Goal: Information Seeking & Learning: Find specific fact

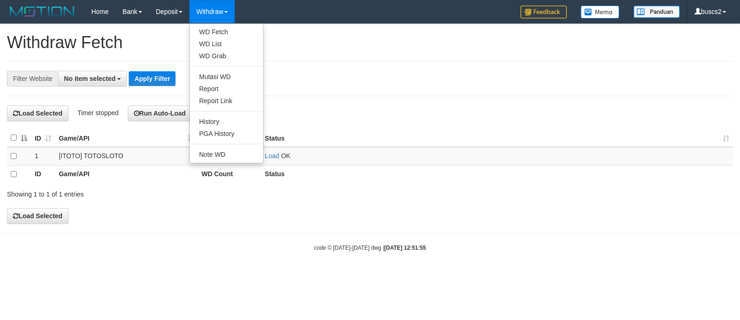
select select
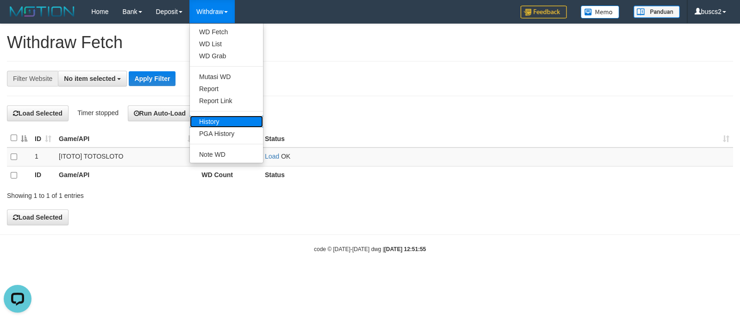
click at [226, 119] on link "History" at bounding box center [226, 122] width 73 height 12
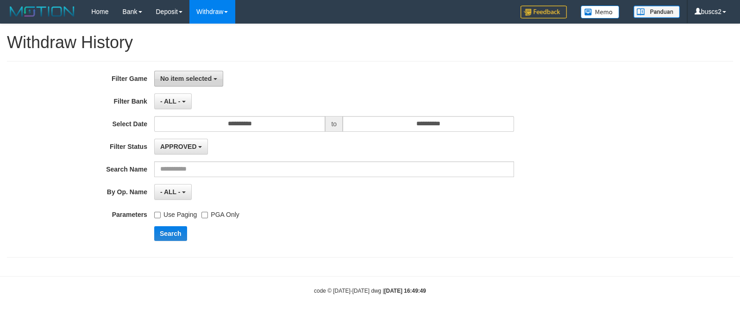
click at [179, 79] on span "No item selected" at bounding box center [185, 78] width 51 height 7
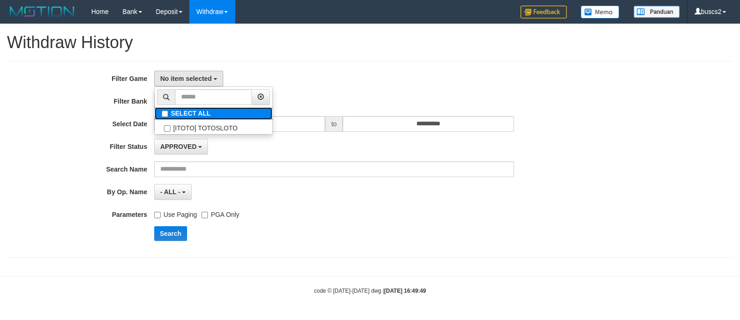
click at [174, 114] on label "SELECT ALL" at bounding box center [214, 113] width 118 height 13
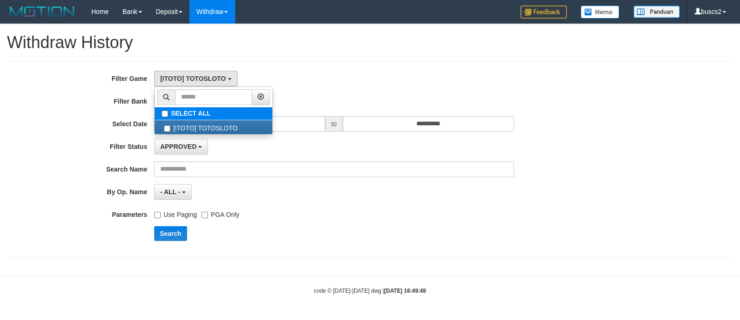
select select "****"
click at [177, 230] on button "Search" at bounding box center [170, 233] width 33 height 15
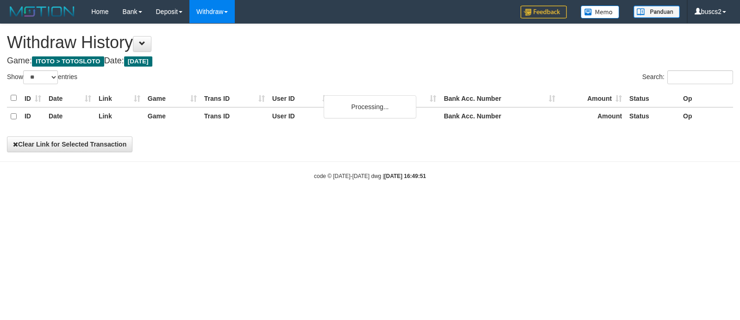
select select "**"
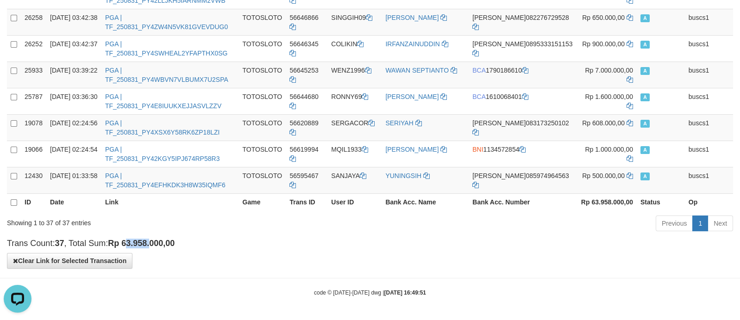
drag, startPoint x: 129, startPoint y: 241, endPoint x: 154, endPoint y: 244, distance: 25.2
click at [154, 244] on strong "Rp 63.958.000,00" at bounding box center [141, 243] width 67 height 9
drag, startPoint x: 166, startPoint y: 244, endPoint x: 128, endPoint y: 245, distance: 38.0
click at [128, 245] on strong "Rp 63.958.000,00" at bounding box center [141, 243] width 67 height 9
copy strong "63.958.000"
